Goal: Subscribe to service/newsletter

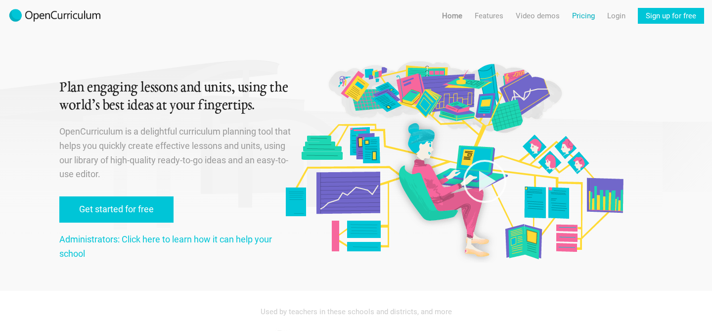
click at [590, 16] on link "Pricing" at bounding box center [583, 16] width 23 height 16
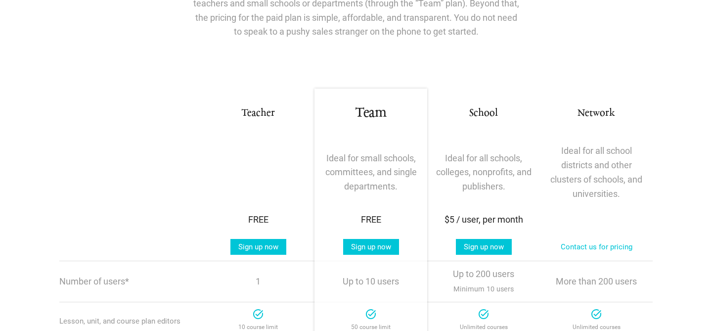
scroll to position [105, 0]
click at [263, 250] on link "Sign up now" at bounding box center [259, 246] width 56 height 16
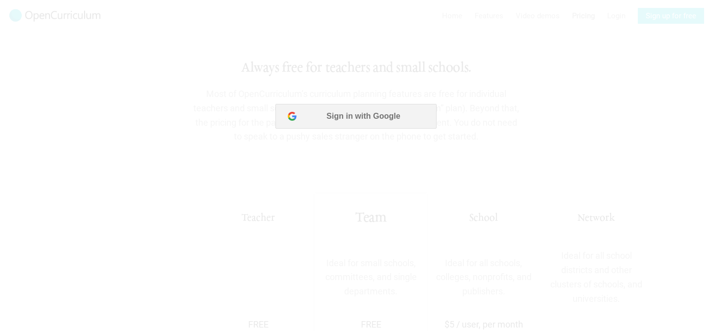
scroll to position [0, 0]
click at [358, 109] on button "Sign in with Google" at bounding box center [356, 116] width 161 height 25
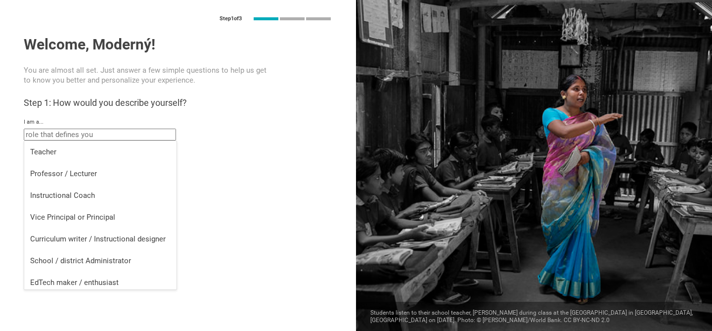
click at [100, 131] on input "text" at bounding box center [100, 135] width 152 height 12
click at [70, 150] on div "Teacher" at bounding box center [100, 152] width 140 height 10
type input "Teacher"
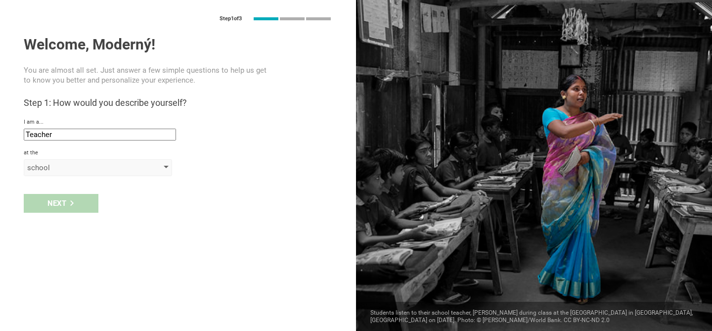
click at [82, 171] on div "school" at bounding box center [83, 168] width 113 height 10
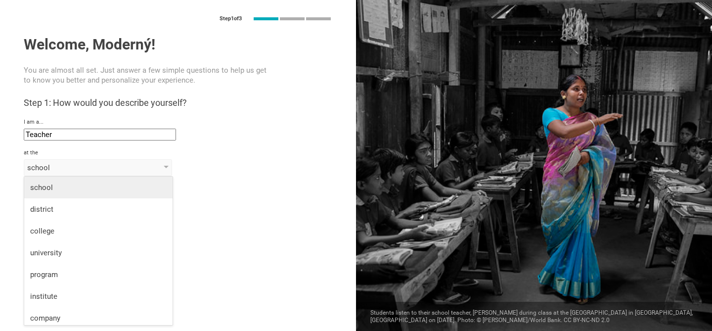
click at [74, 191] on div "school" at bounding box center [98, 188] width 137 height 10
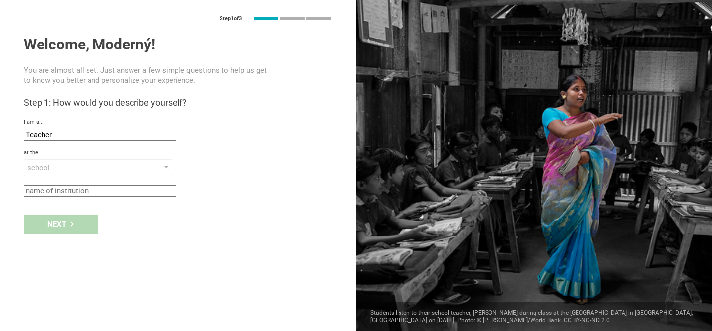
click at [76, 192] on input "text" at bounding box center [100, 191] width 152 height 12
type input "Materská škola [STREET_ADDRESS]"
click at [57, 216] on div "Next" at bounding box center [61, 224] width 75 height 19
type input "[GEOGRAPHIC_DATA], [GEOGRAPHIC_DATA]"
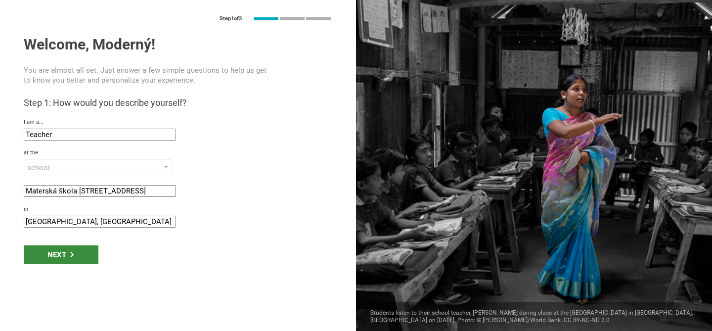
click at [65, 253] on div "Next" at bounding box center [61, 254] width 75 height 19
click at [90, 260] on div "Next" at bounding box center [61, 254] width 75 height 19
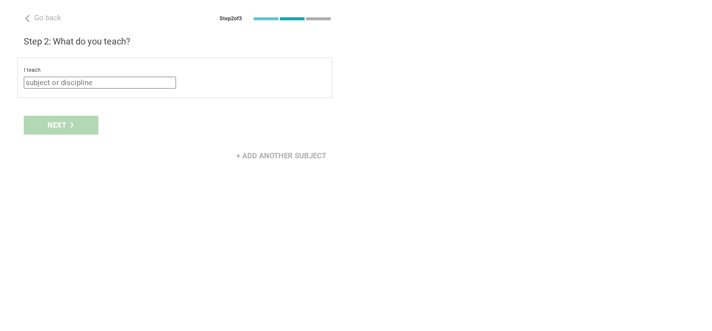
click at [81, 82] on input "text" at bounding box center [100, 83] width 152 height 12
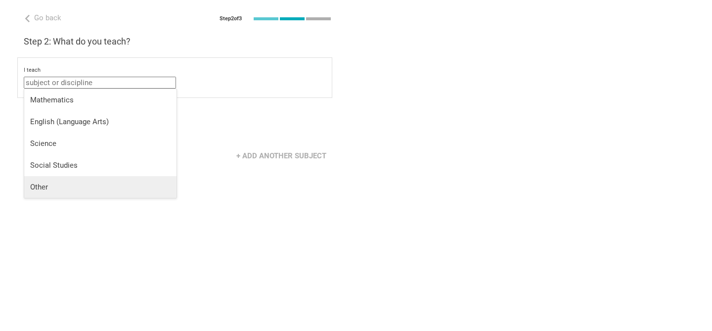
click at [55, 178] on li "Other" at bounding box center [100, 187] width 152 height 22
type input "Other"
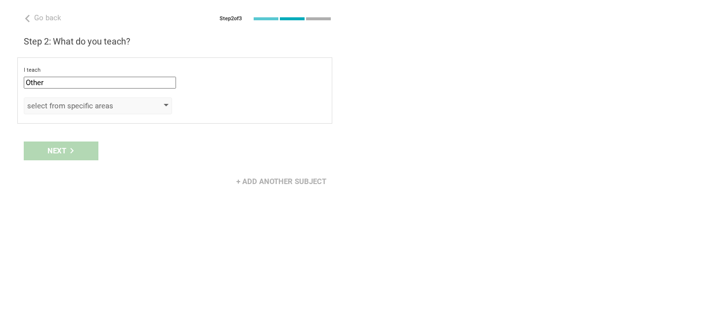
click at [94, 109] on div "select from specific areas" at bounding box center [83, 106] width 113 height 10
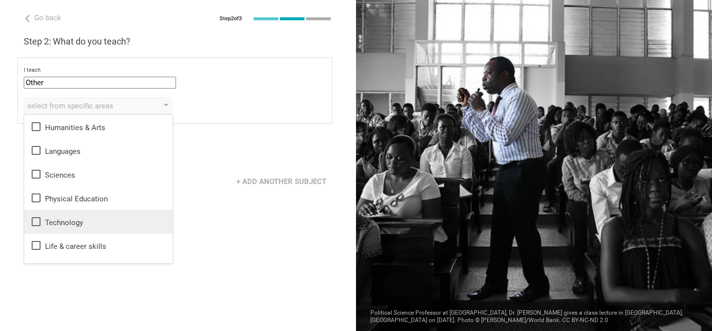
scroll to position [18, 0]
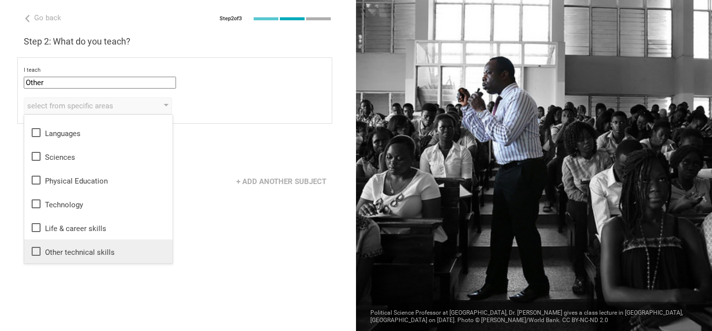
click at [82, 248] on div "Other technical skills" at bounding box center [98, 251] width 137 height 12
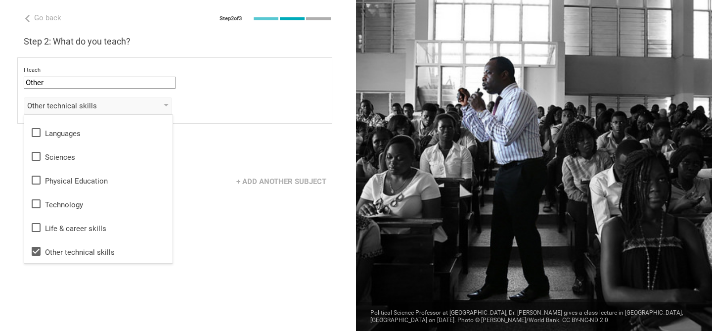
click at [203, 185] on div "+ Add another subject" at bounding box center [178, 181] width 356 height 31
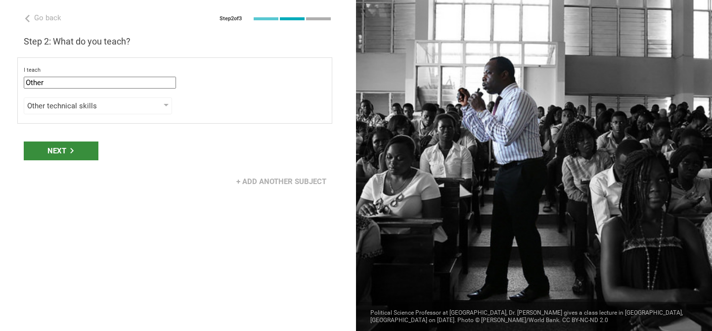
click at [84, 155] on div "Next" at bounding box center [61, 150] width 75 height 19
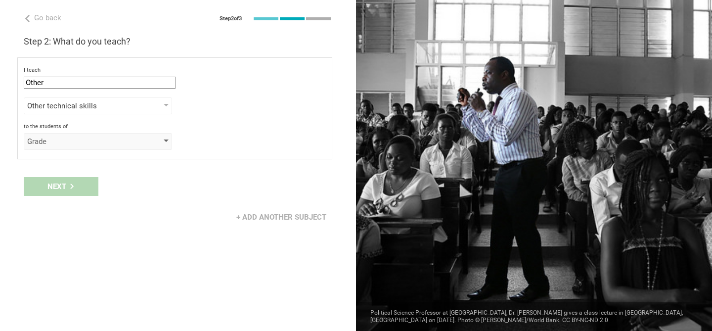
click at [59, 136] on div "Grade" at bounding box center [98, 141] width 148 height 17
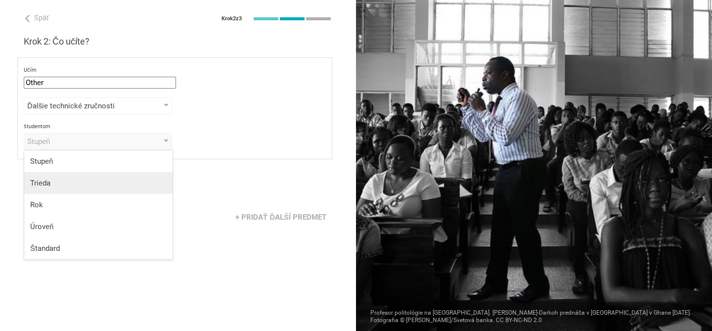
click at [56, 185] on div "Trieda" at bounding box center [98, 183] width 137 height 10
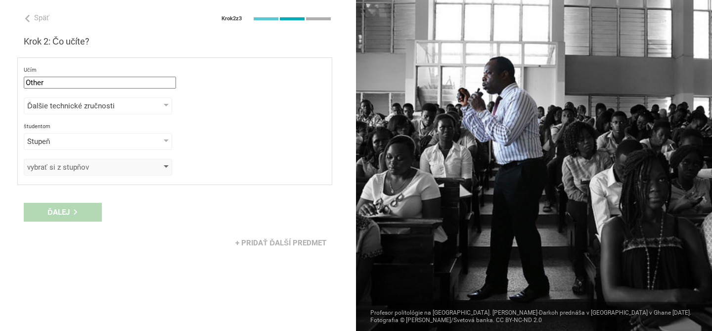
click at [83, 166] on font "vybrať si z stupňov" at bounding box center [58, 167] width 62 height 9
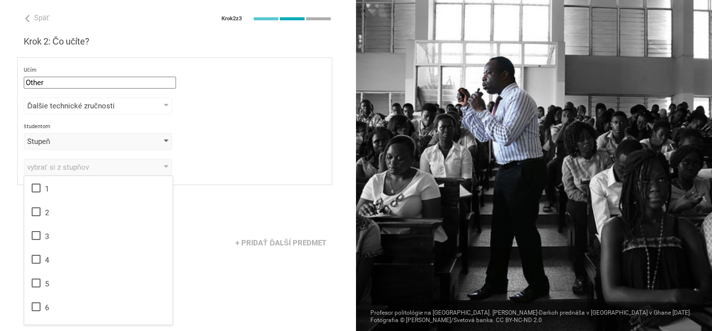
click at [136, 139] on div "Stupeň" at bounding box center [83, 142] width 113 height 10
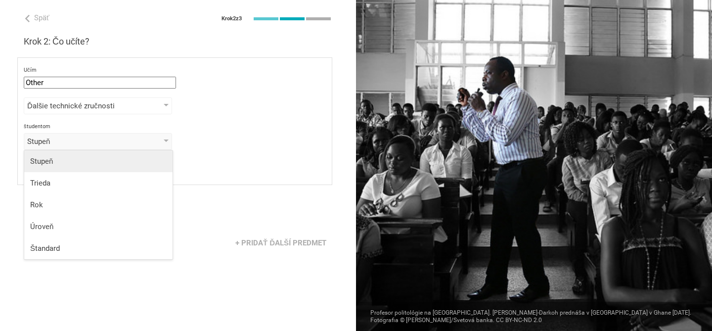
click at [108, 155] on li "Stupeň" at bounding box center [98, 161] width 148 height 22
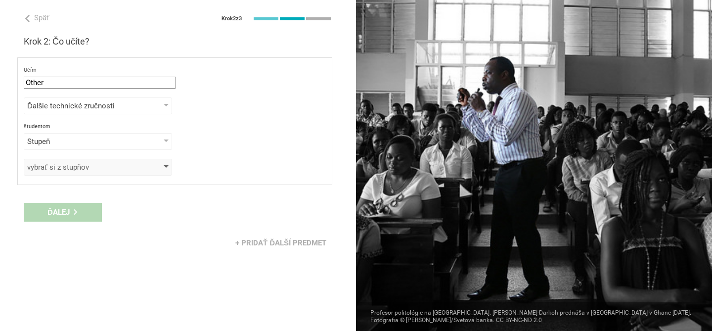
click at [120, 171] on div "vybrať si z stupňov" at bounding box center [83, 167] width 113 height 10
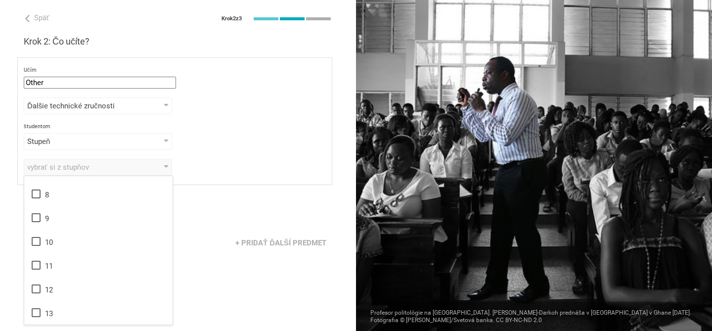
scroll to position [0, 0]
click at [120, 135] on div "Stupeň" at bounding box center [98, 141] width 148 height 17
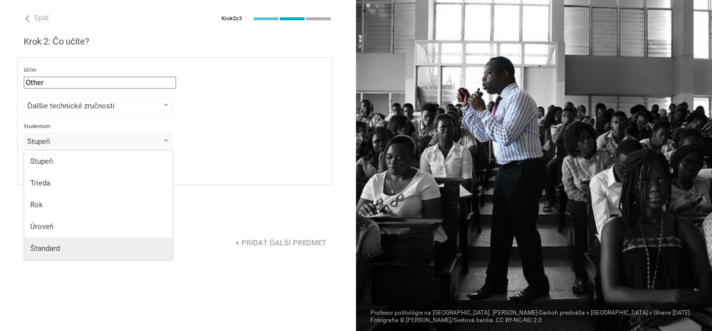
click at [87, 242] on li "Štandard" at bounding box center [98, 248] width 148 height 22
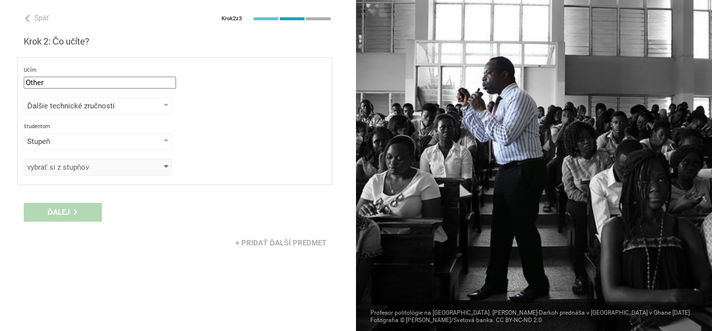
click at [107, 161] on div "vybrať si z stupňov" at bounding box center [98, 167] width 148 height 17
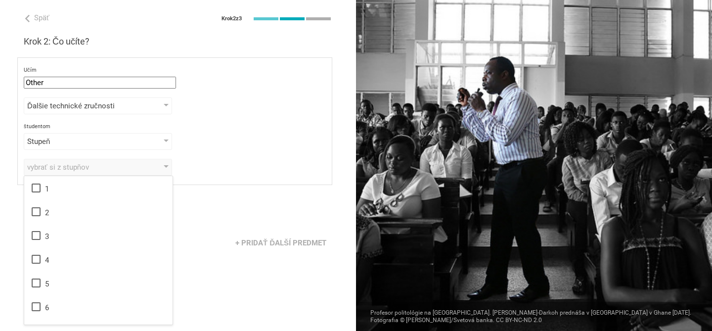
click at [97, 131] on div "študentom Stupeň Stupeň Trieda Rok Úroveň Štandard" at bounding box center [175, 136] width 302 height 27
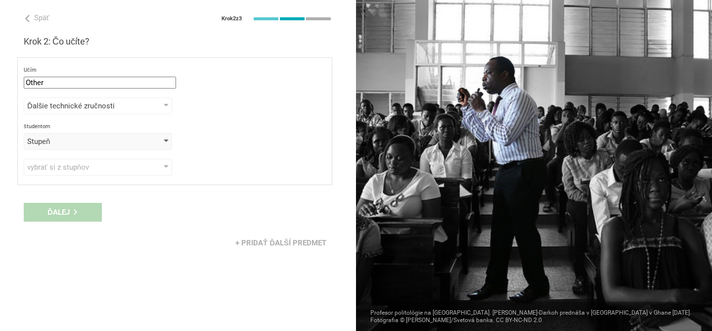
click at [93, 138] on div "Stupeň" at bounding box center [83, 142] width 113 height 10
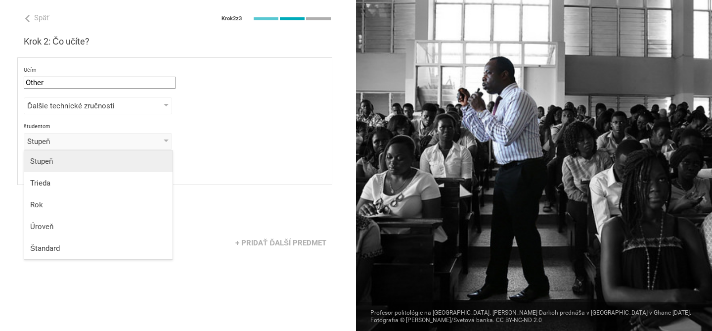
click at [85, 157] on div "Stupeň" at bounding box center [98, 161] width 137 height 10
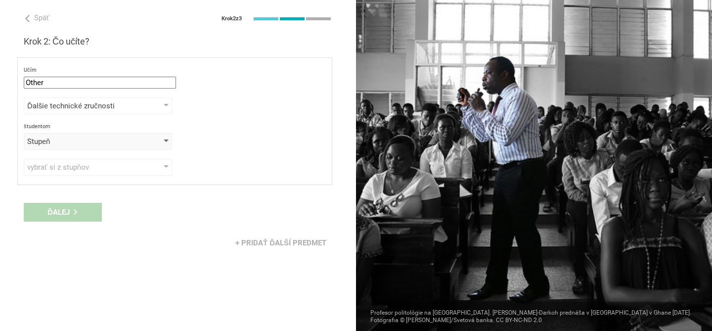
click at [78, 143] on div "Stupeň" at bounding box center [83, 142] width 113 height 10
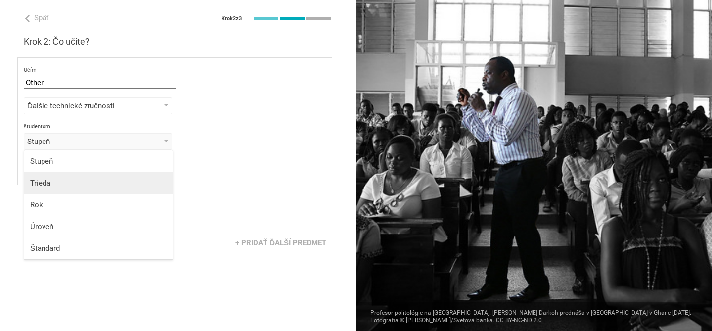
click at [76, 187] on div "Trieda" at bounding box center [98, 183] width 137 height 10
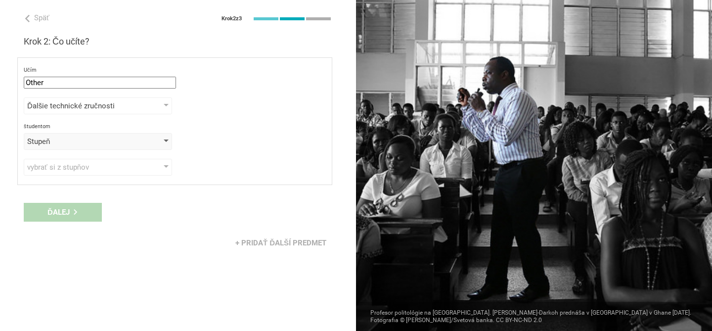
click at [100, 148] on div "Stupeň" at bounding box center [98, 141] width 148 height 17
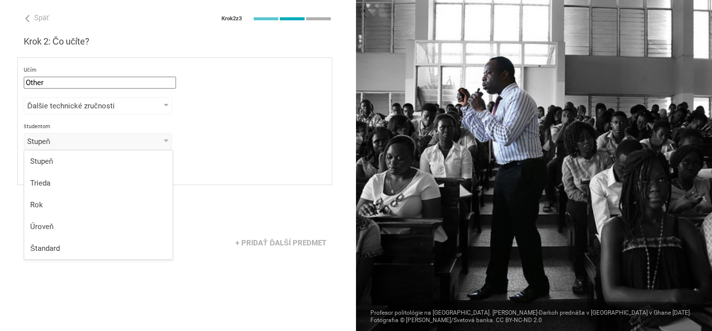
click at [196, 161] on div "vybrať si z stupňov 1 2 3 4 5 6 7 8 9 10 11 12 13" at bounding box center [175, 167] width 302 height 17
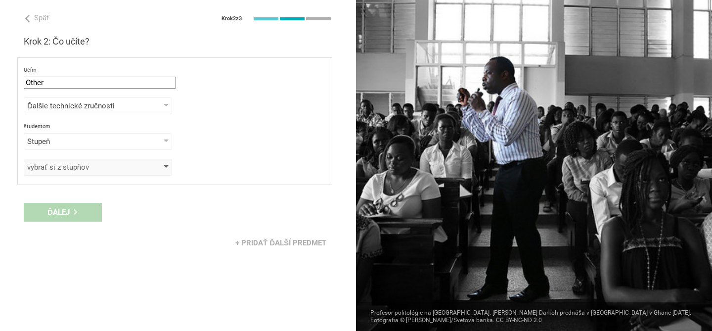
click at [128, 167] on div "vybrať si z stupňov" at bounding box center [83, 167] width 113 height 10
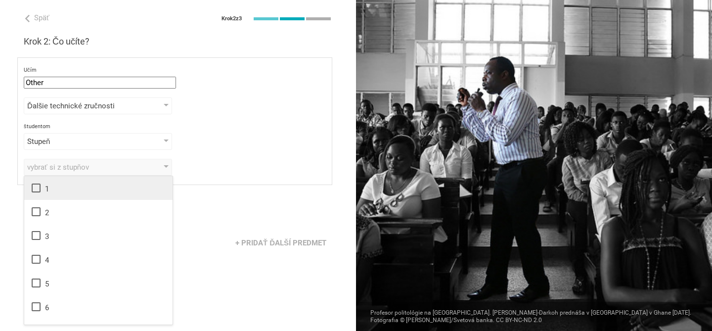
click at [82, 190] on div "1" at bounding box center [98, 188] width 137 height 12
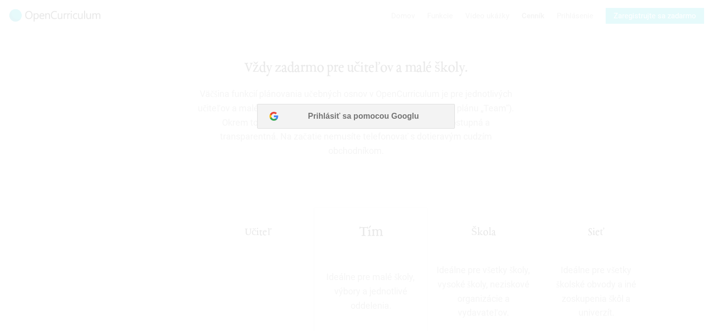
click at [346, 121] on div at bounding box center [356, 165] width 712 height 331
click at [325, 167] on div at bounding box center [356, 165] width 712 height 331
click at [347, 120] on div at bounding box center [356, 165] width 712 height 331
click at [281, 116] on div at bounding box center [356, 165] width 712 height 331
